Goal: Find contact information: Find contact information

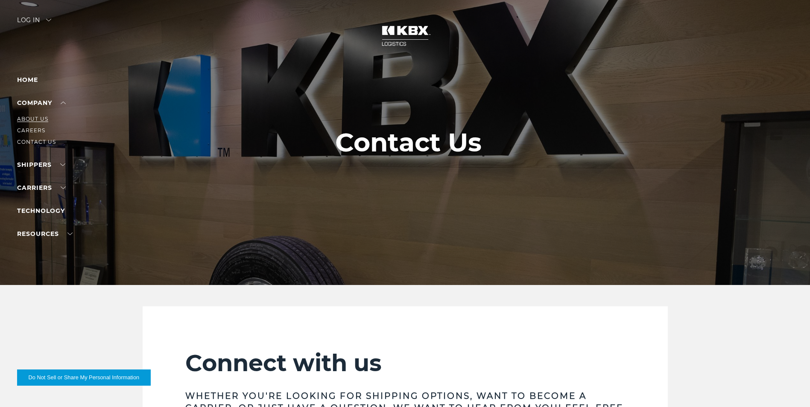
click at [35, 120] on link "About Us" at bounding box center [32, 119] width 31 height 6
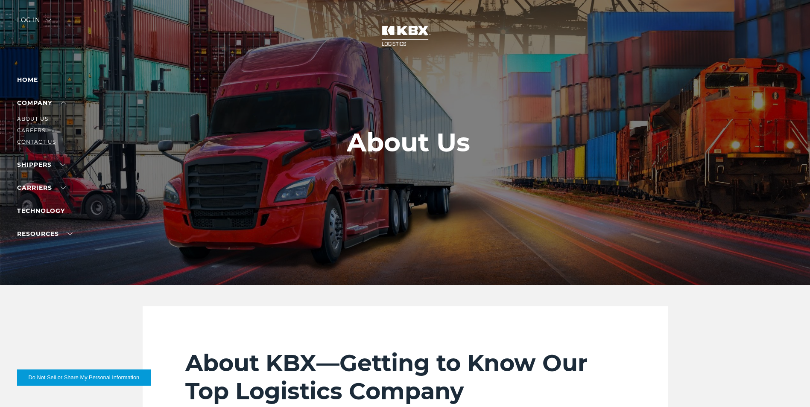
click at [32, 140] on link "Contact Us" at bounding box center [36, 142] width 39 height 6
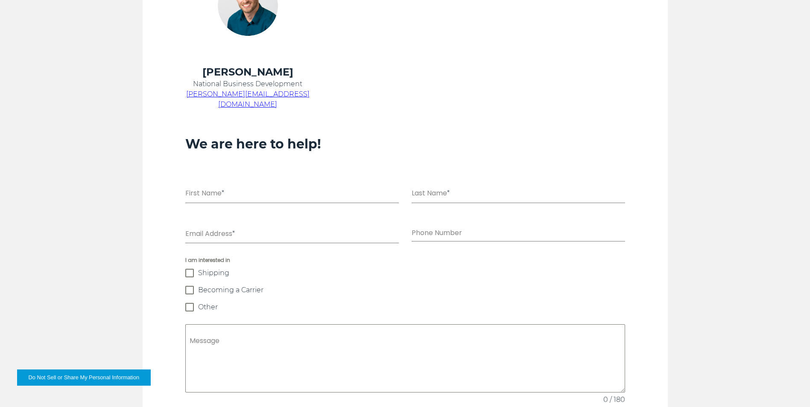
scroll to position [512, 0]
